Goal: Information Seeking & Learning: Learn about a topic

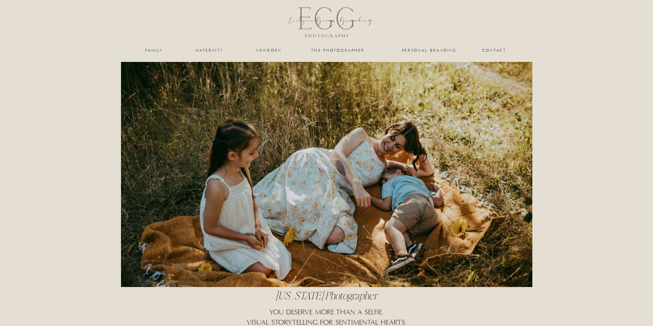
click at [151, 48] on nav "family" at bounding box center [154, 50] width 28 height 4
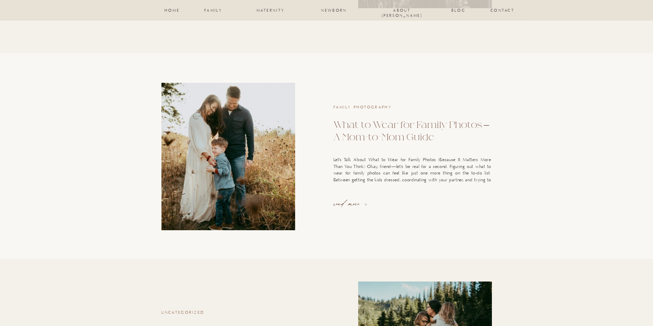
scroll to position [1028, 0]
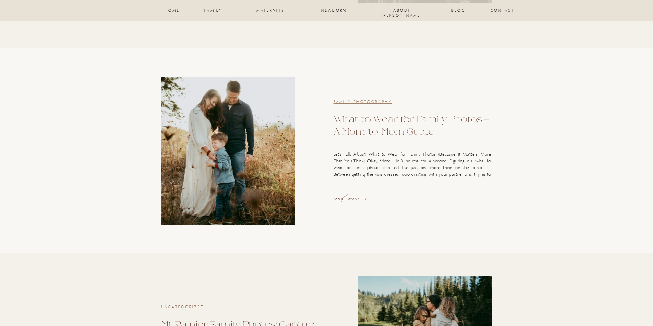
click at [354, 102] on link "Family Photography" at bounding box center [362, 102] width 59 height 5
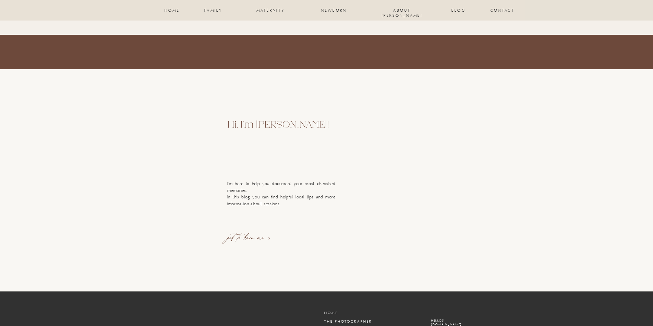
scroll to position [2261, 0]
